Goal: Information Seeking & Learning: Learn about a topic

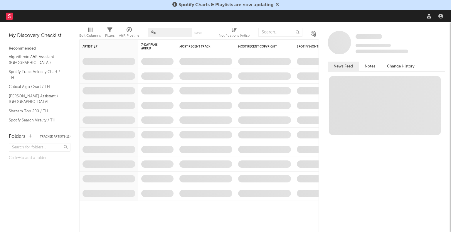
select select "recorded_music"
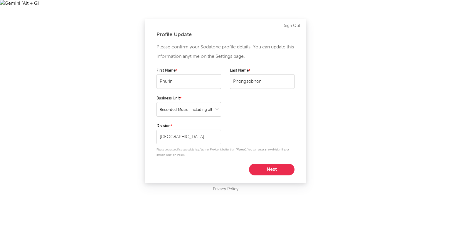
click at [271, 168] on button "Next" at bounding box center [271, 170] width 45 height 12
select select "marketing"
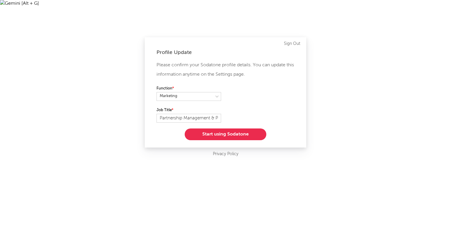
click at [214, 132] on button "Start using Sodatone" at bounding box center [226, 135] width 82 height 12
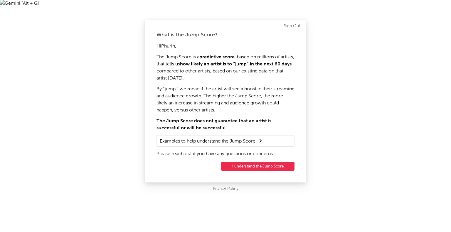
click at [264, 165] on button "I understand the Jump Score" at bounding box center [257, 166] width 73 height 9
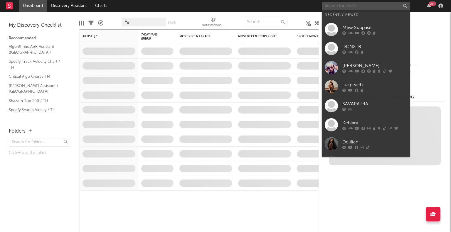
click at [336, 6] on div "Dashboard Discovery Assistant Charts 99 + Notifications Settings Mark all as re…" at bounding box center [225, 116] width 451 height 232
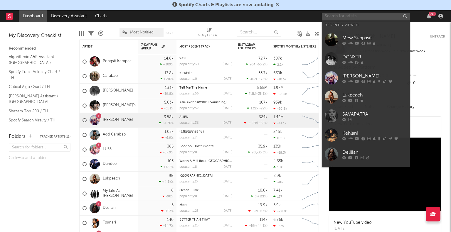
paste input "Isekai (異世界)"
click at [353, 17] on input "Isekai (異世界)" at bounding box center [366, 15] width 88 height 7
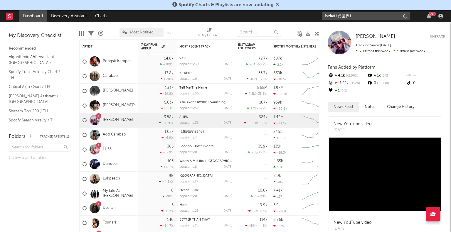
type input "Isekai (異世界)"
click at [366, 18] on input "Isekai (異世界)" at bounding box center [366, 15] width 88 height 7
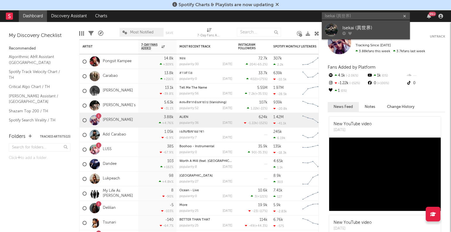
click at [339, 28] on link "Isekai (異世界)" at bounding box center [366, 29] width 88 height 19
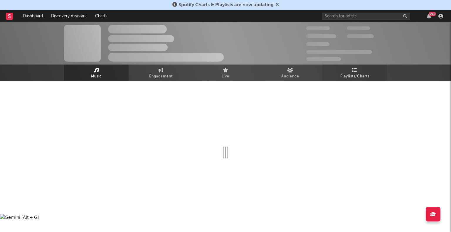
click at [362, 68] on link "Playlists/Charts" at bounding box center [354, 73] width 65 height 16
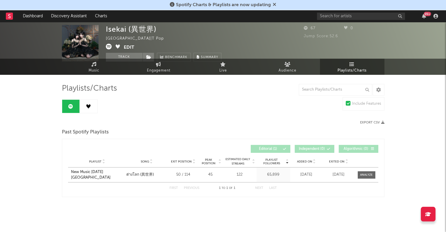
scroll to position [6, 0]
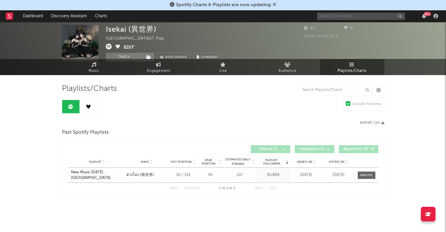
click at [354, 19] on input "text" at bounding box center [361, 16] width 88 height 7
type input "ษํ[PERSON_NAME]"
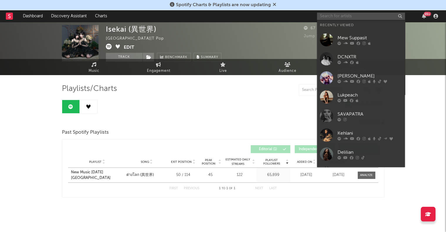
type input "า"
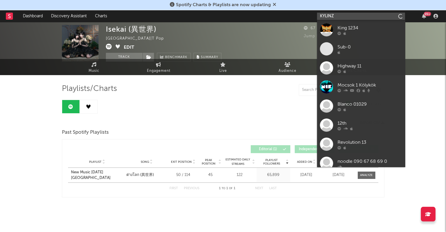
type input "KYLINZ"
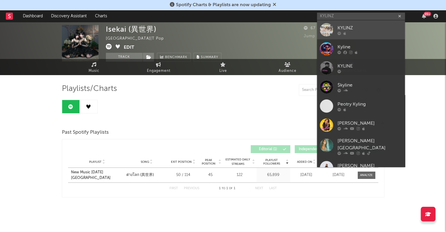
click at [330, 31] on div at bounding box center [326, 29] width 13 height 13
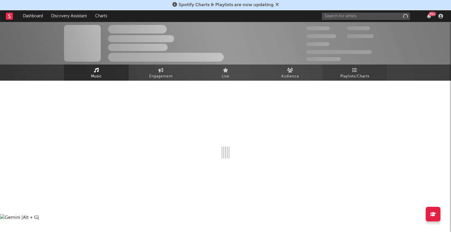
click at [357, 71] on icon at bounding box center [354, 70] width 5 height 5
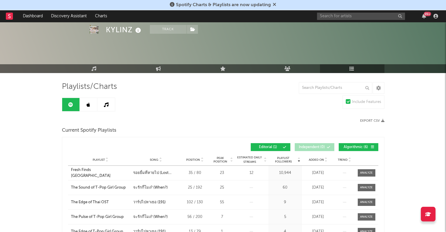
scroll to position [3, 0]
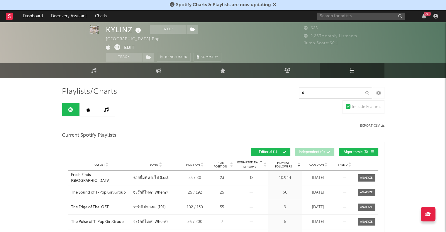
click at [322, 92] on input "d" at bounding box center [335, 93] width 73 height 12
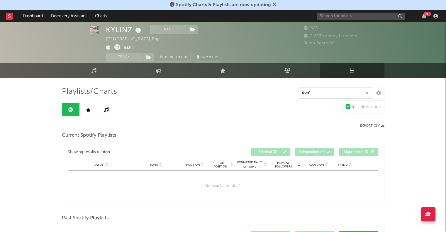
type input "don't"
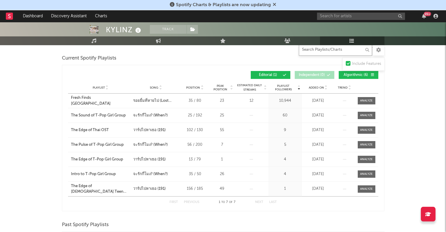
scroll to position [80, 0]
click at [360, 16] on input "text" at bounding box center [361, 16] width 88 height 7
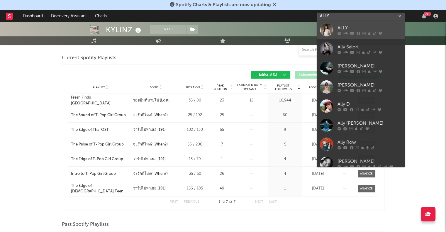
type input "ALLY"
click at [326, 31] on div at bounding box center [326, 29] width 13 height 13
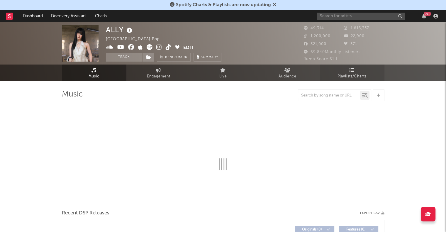
click at [361, 75] on span "Playlists/Charts" at bounding box center [352, 76] width 29 height 7
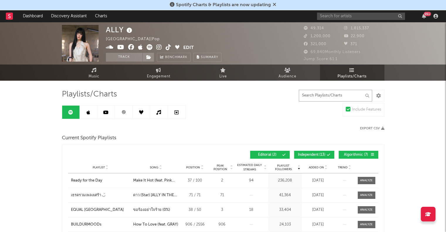
click at [339, 98] on input "text" at bounding box center [335, 96] width 73 height 12
type input "808"
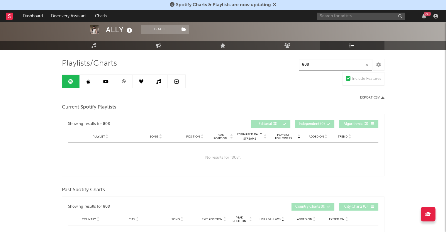
scroll to position [26, 0]
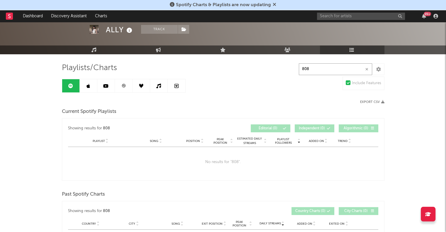
click at [315, 68] on input "808" at bounding box center [335, 69] width 73 height 12
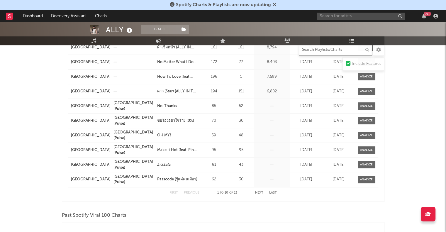
scroll to position [322, 0]
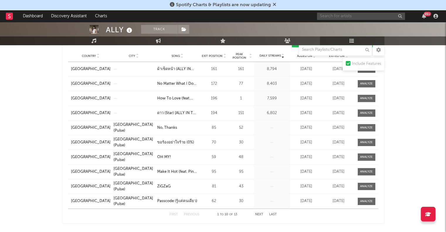
click at [371, 17] on input "text" at bounding box center [361, 16] width 88 height 7
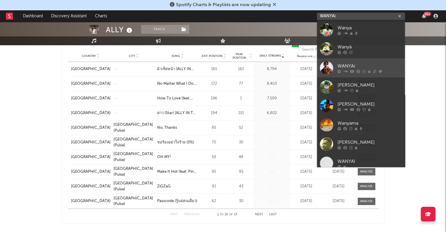
type input "WANYAi"
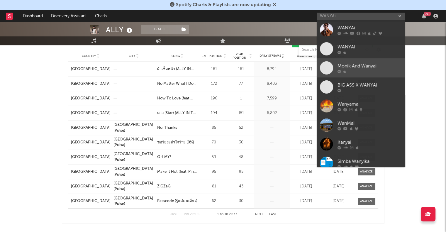
click at [330, 72] on span at bounding box center [326, 67] width 13 height 13
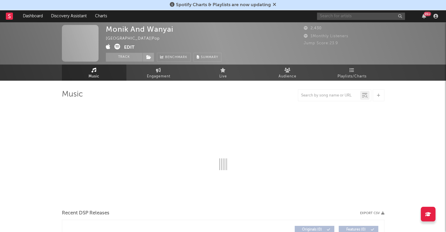
click at [335, 16] on input "text" at bounding box center [361, 16] width 88 height 7
type input "WANYAI"
select select "1w"
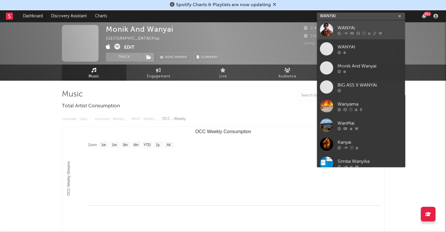
type input "WANYAI"
click at [330, 30] on div at bounding box center [326, 29] width 13 height 13
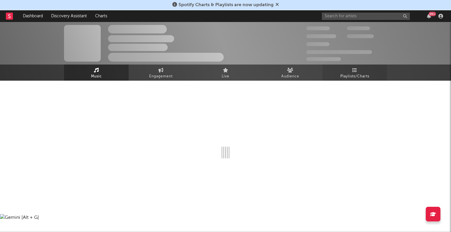
click at [347, 76] on span "Playlists/Charts" at bounding box center [354, 76] width 29 height 7
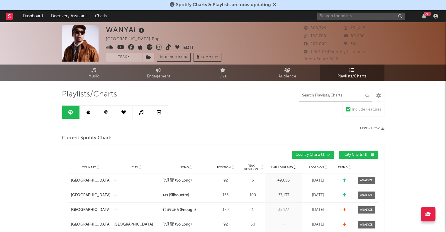
click at [322, 98] on input "text" at bounding box center [335, 96] width 73 height 12
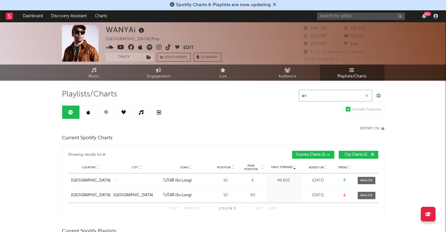
type input "ดาว"
